Goal: Transaction & Acquisition: Subscribe to service/newsletter

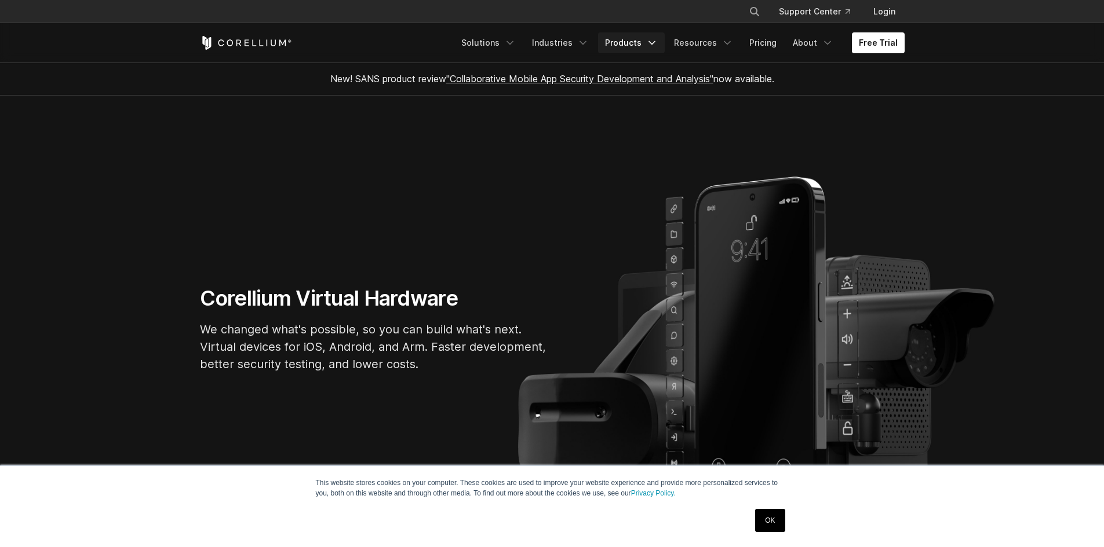
click at [637, 41] on link "Products" at bounding box center [631, 42] width 67 height 21
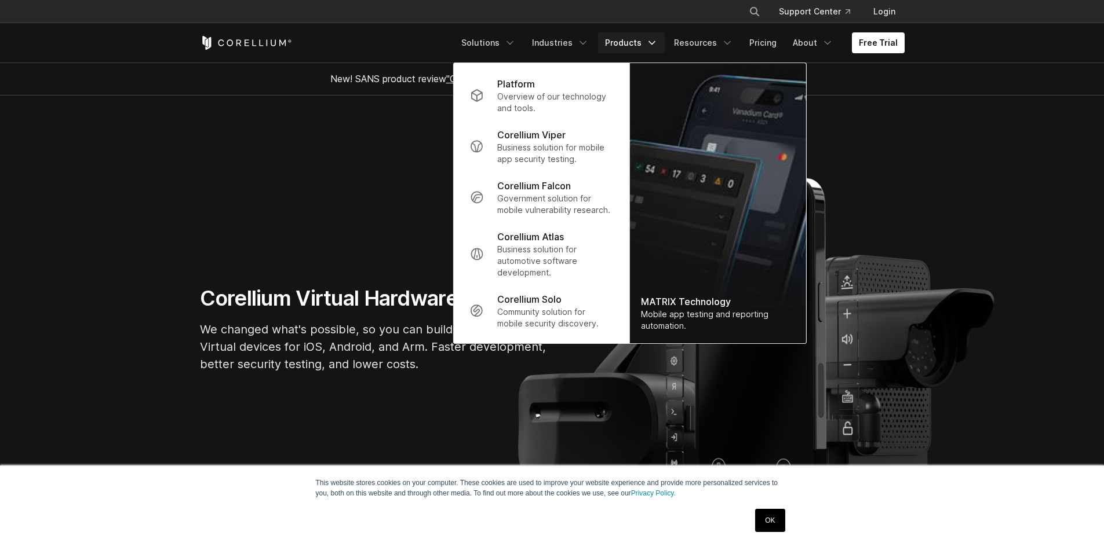
click at [637, 41] on link "Products" at bounding box center [631, 42] width 67 height 21
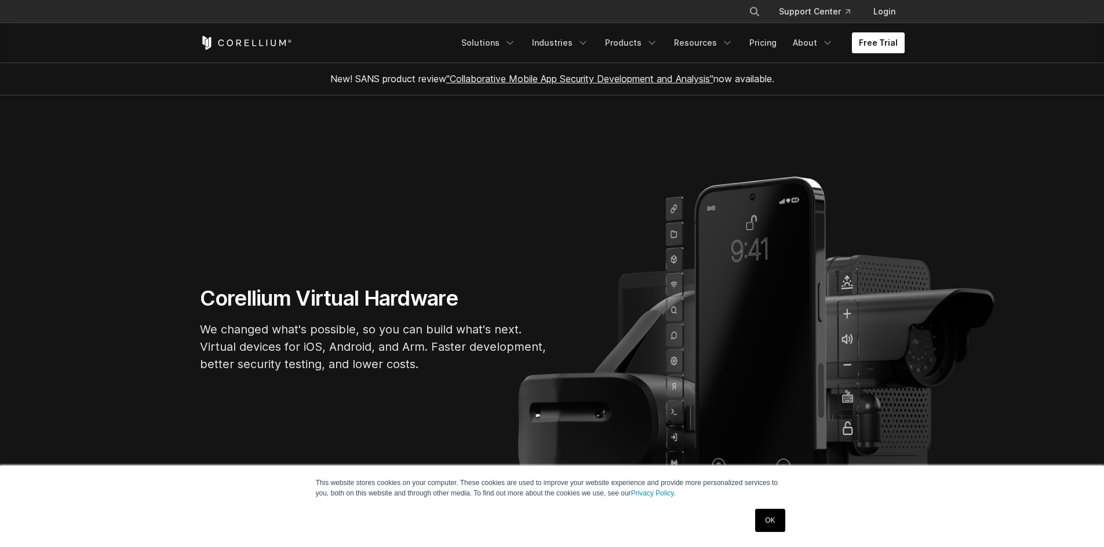
click at [871, 39] on link "Free Trial" at bounding box center [878, 42] width 53 height 21
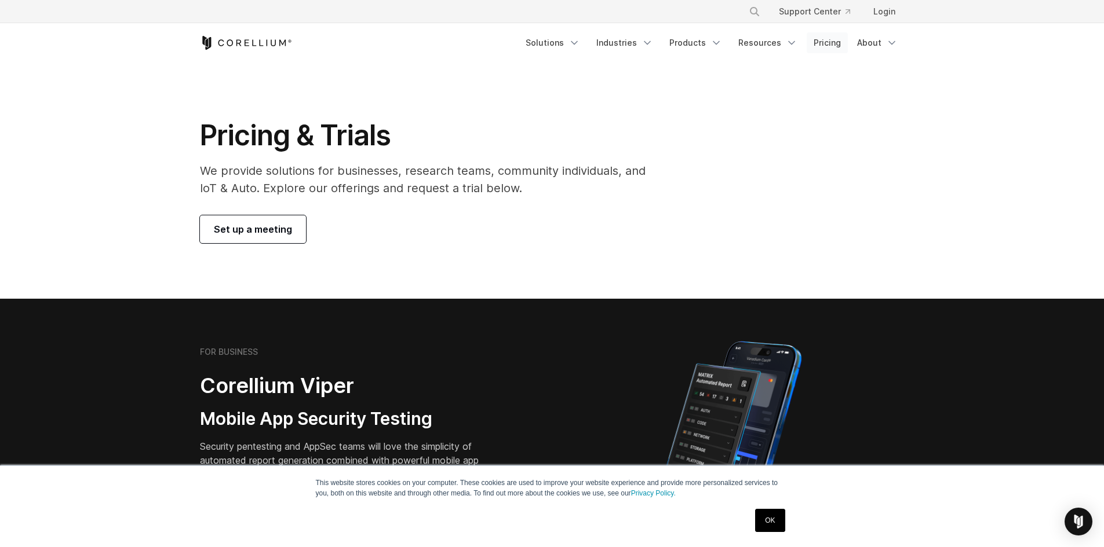
click at [832, 42] on link "Pricing" at bounding box center [826, 42] width 41 height 21
